Goal: Check status: Check status

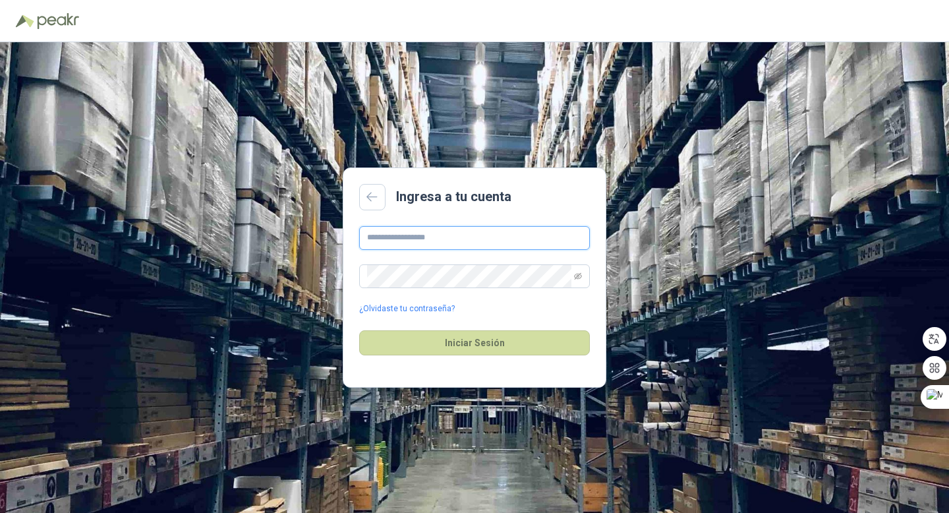
click at [415, 243] on input "text" at bounding box center [474, 238] width 231 height 24
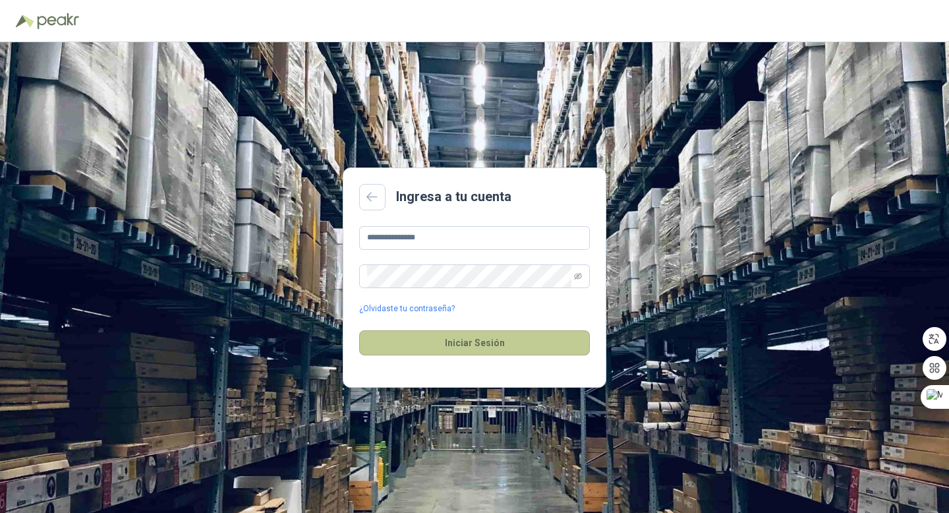
click at [473, 337] on button "Iniciar Sesión" at bounding box center [474, 342] width 231 height 25
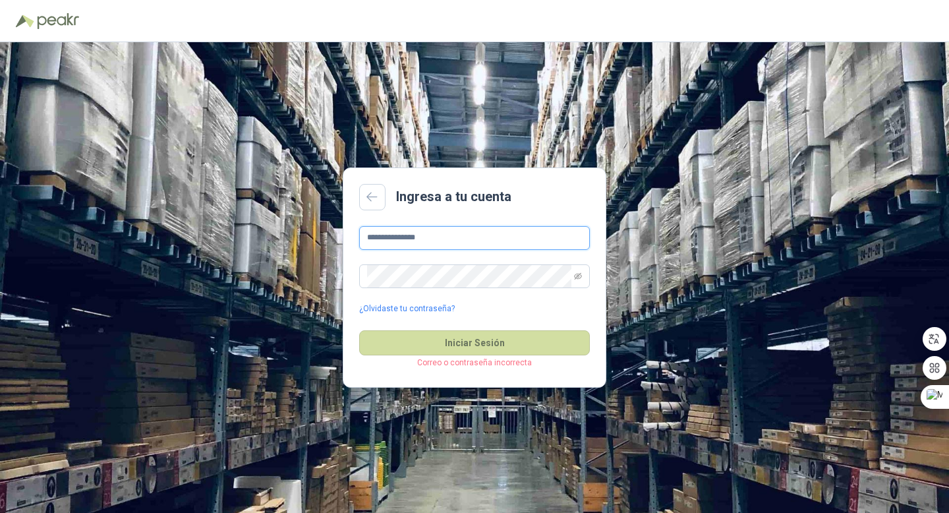
click at [462, 238] on input "**********" at bounding box center [474, 238] width 231 height 24
type input "*"
type input "**********"
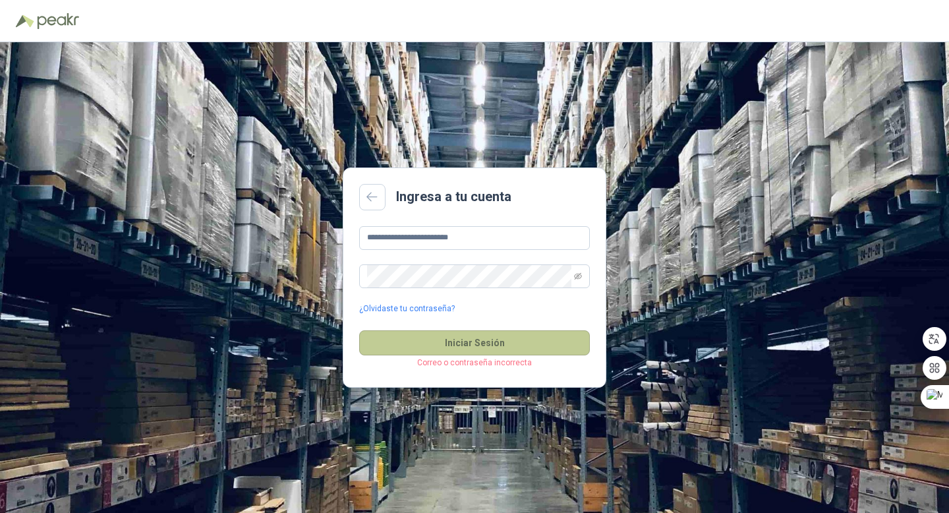
click at [491, 352] on button "Iniciar Sesión" at bounding box center [474, 342] width 231 height 25
click at [580, 274] on icon "eye-invisible" at bounding box center [578, 276] width 8 height 8
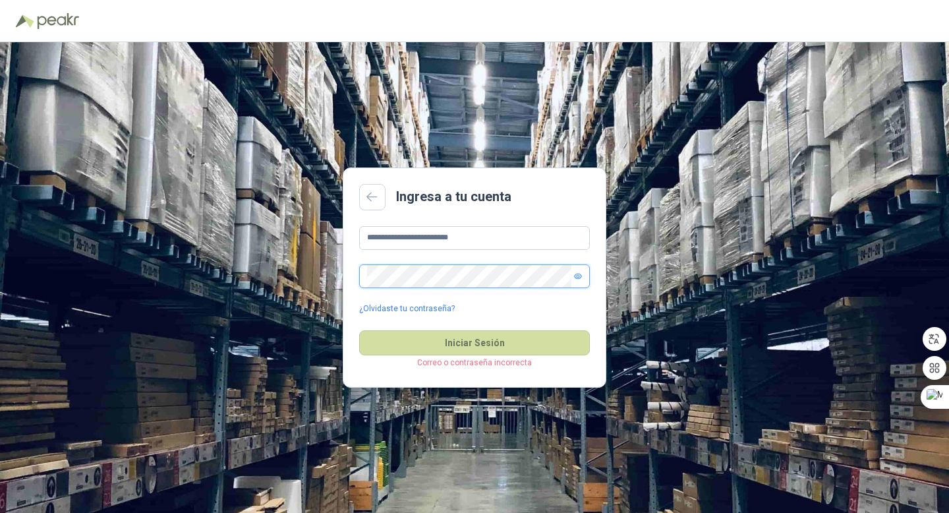
click at [359, 330] on button "Iniciar Sesión" at bounding box center [474, 342] width 231 height 25
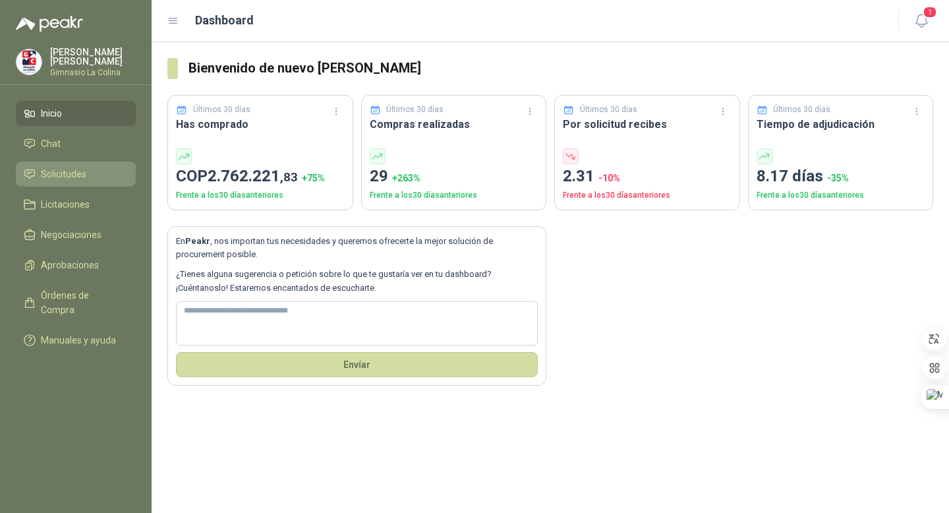
click at [57, 176] on span "Solicitudes" at bounding box center [63, 174] width 45 height 15
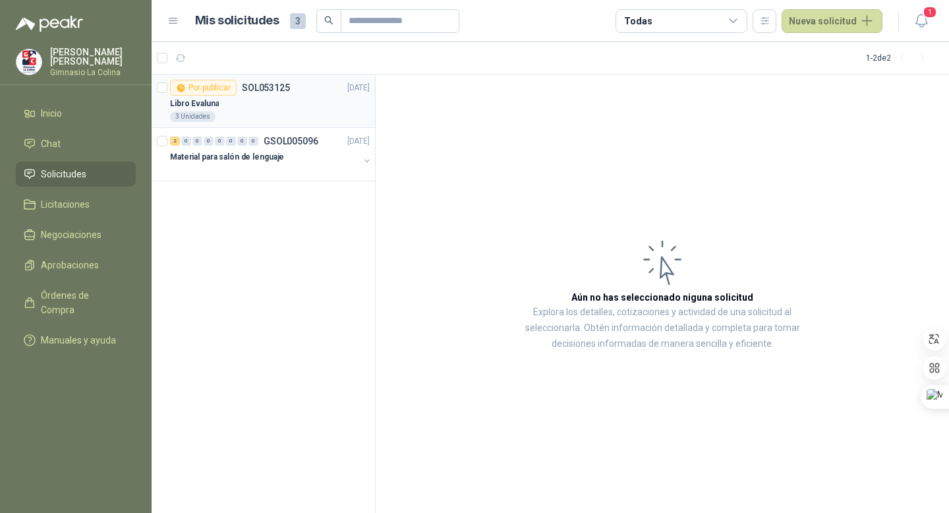
click at [272, 106] on div "Libro Evaluna" at bounding box center [270, 104] width 200 height 16
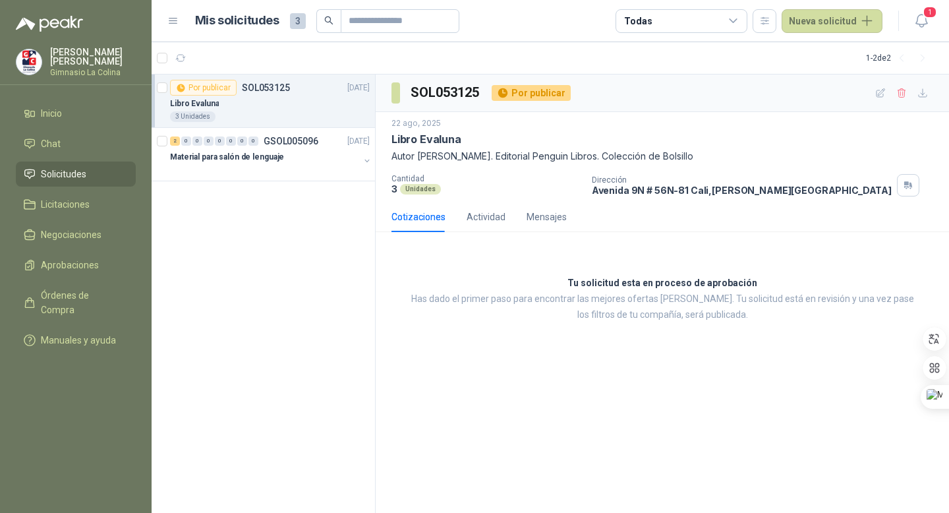
click at [467, 154] on p "Autor [PERSON_NAME]. Editorial Penguin Libros. Colección de Bolsillo" at bounding box center [663, 156] width 542 height 15
click at [177, 142] on div "2" at bounding box center [175, 140] width 10 height 9
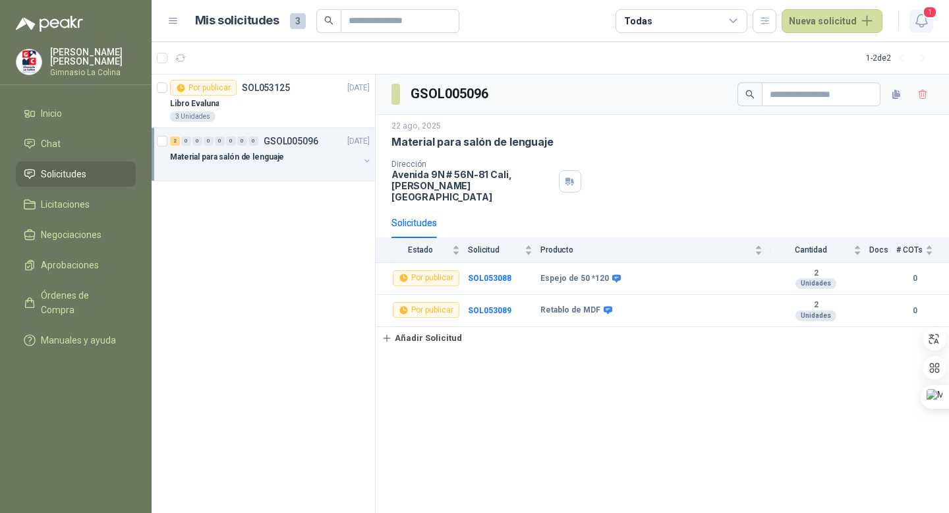
click at [920, 24] on icon "button" at bounding box center [921, 21] width 11 height 13
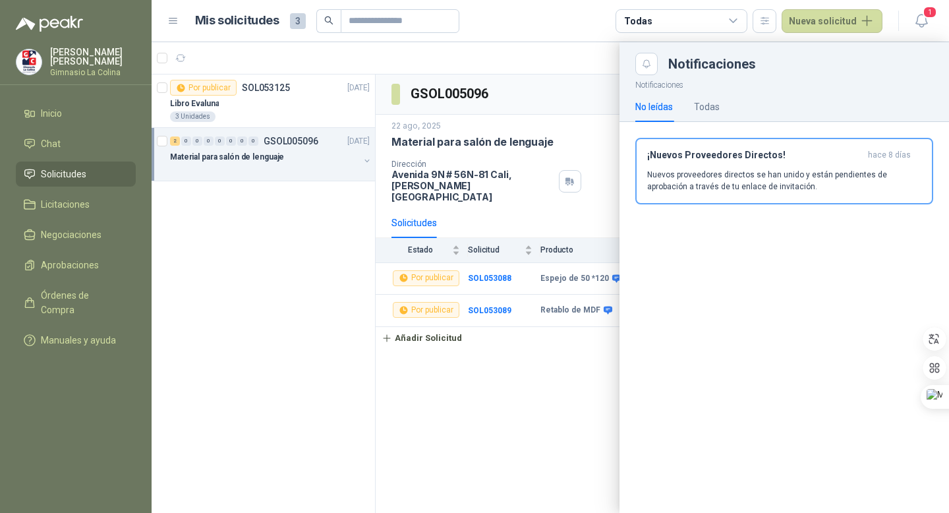
click at [553, 53] on div at bounding box center [551, 277] width 798 height 471
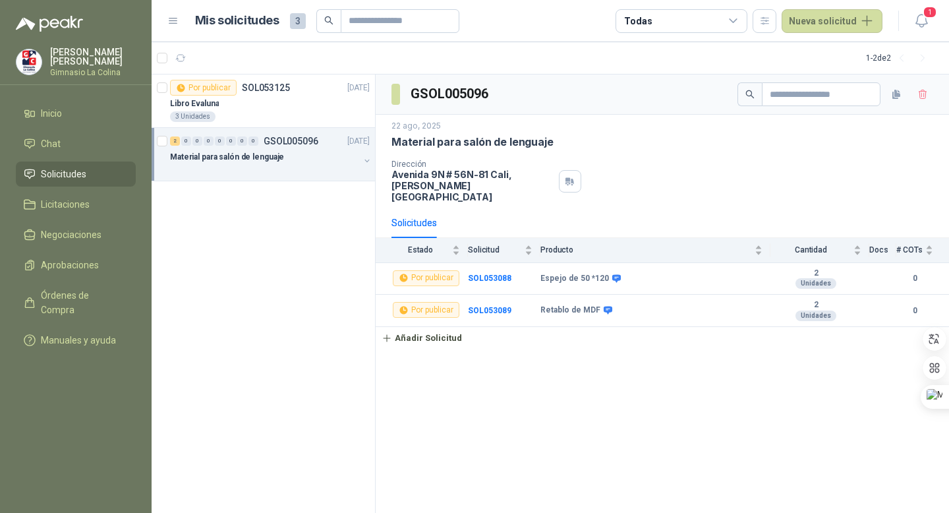
click at [177, 17] on icon at bounding box center [173, 21] width 12 height 12
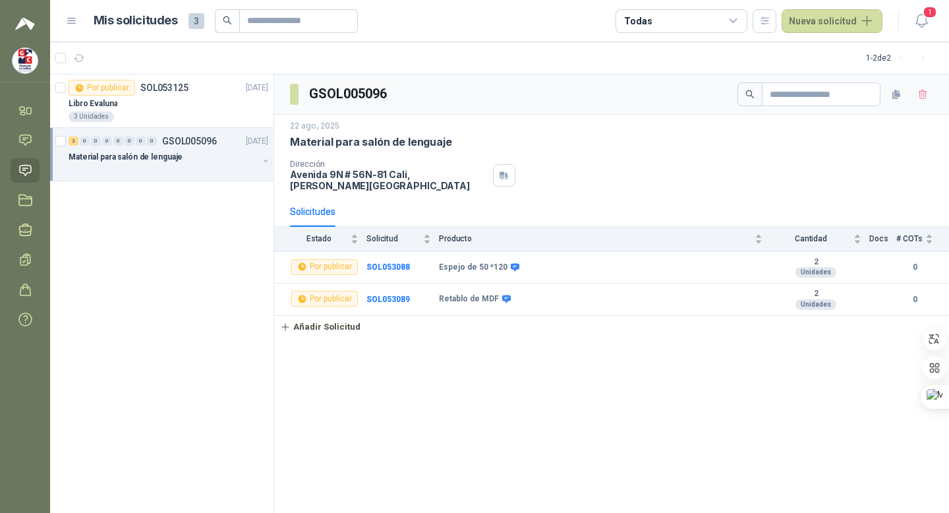
click at [70, 24] on icon at bounding box center [72, 21] width 12 height 12
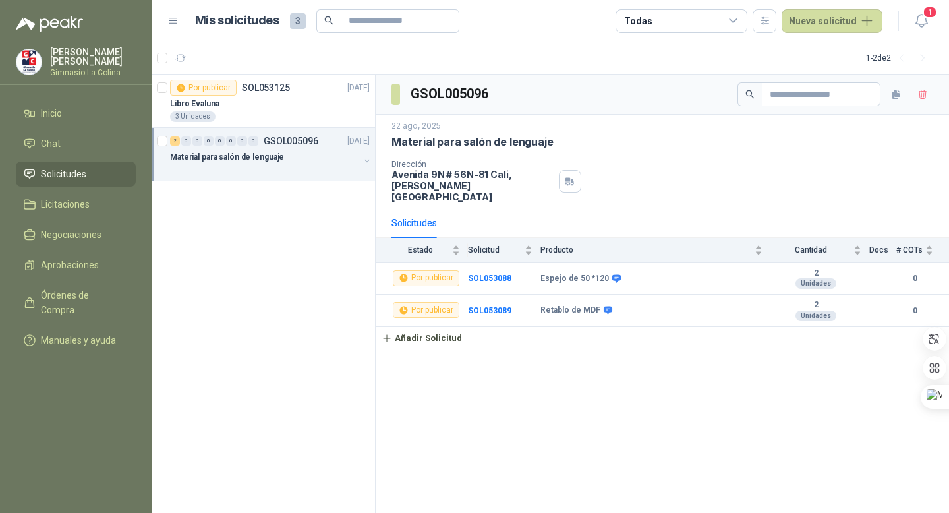
click at [85, 67] on div "[PERSON_NAME] Gimnasio La Colina" at bounding box center [93, 61] width 86 height 29
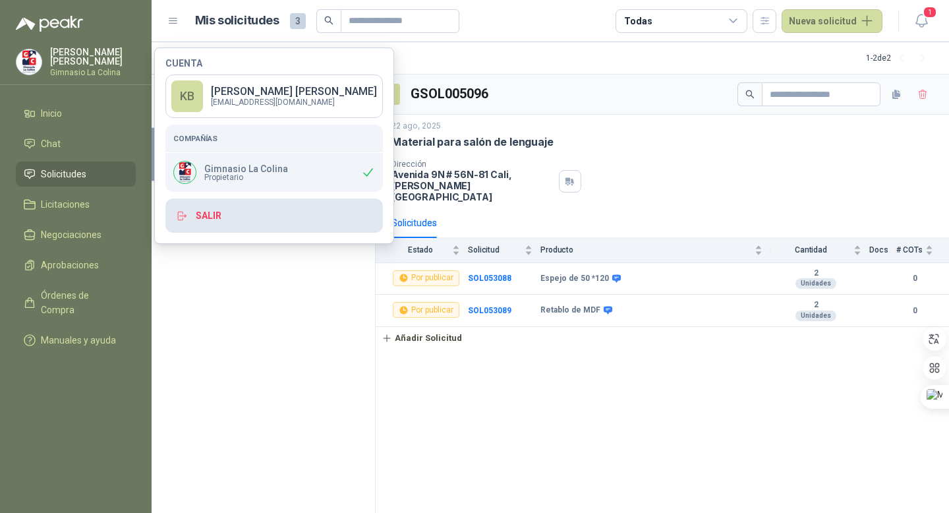
click at [208, 216] on button "Salir" at bounding box center [274, 215] width 218 height 34
